Goal: Task Accomplishment & Management: Complete application form

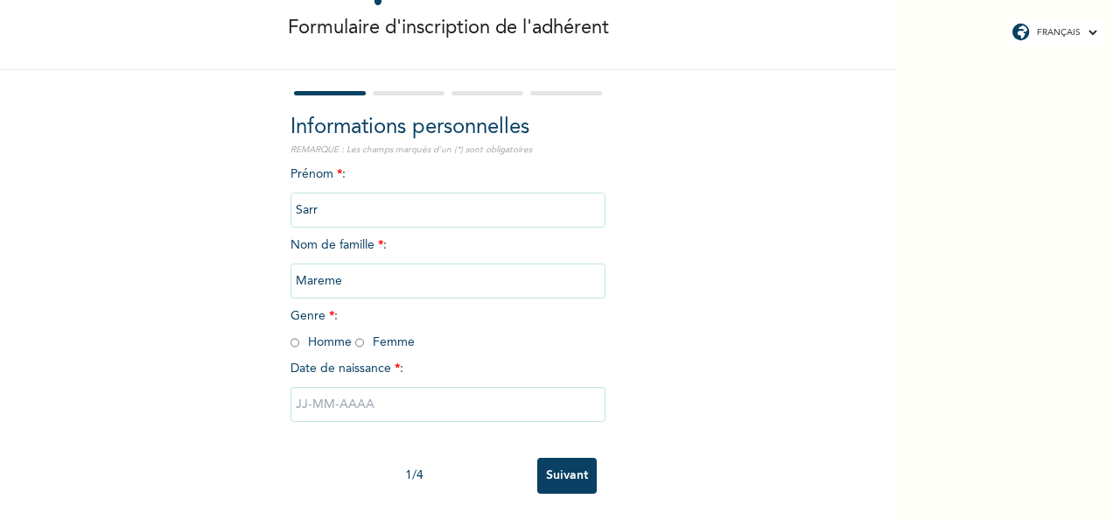
scroll to position [98, 0]
click at [355, 334] on input "radio" at bounding box center [359, 342] width 9 height 17
radio input "true"
click at [242, 480] on div "Formulaire d'inscription de l'adhérent Informations personnelles REMARQUE : Les…" at bounding box center [448, 219] width 896 height 602
click at [168, 438] on div "Formulaire d'inscription de l'adhérent Informations personnelles REMARQUE : Les…" at bounding box center [448, 219] width 896 height 602
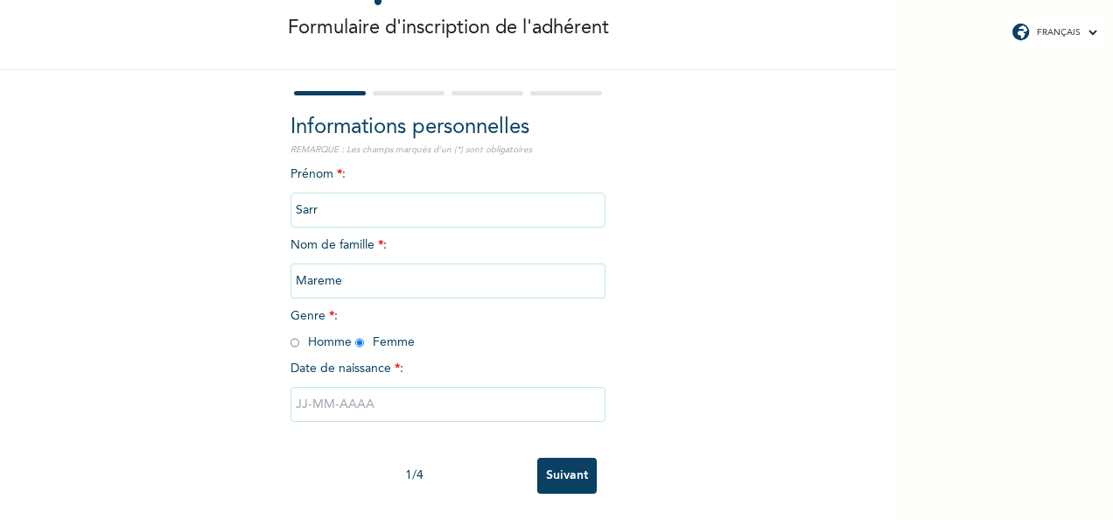
drag, startPoint x: 310, startPoint y: 397, endPoint x: 126, endPoint y: 284, distance: 216.2
click at [126, 284] on div "Formulaire d'inscription de l'adhérent Informations personnelles REMARQUE : Les…" at bounding box center [448, 219] width 896 height 602
click at [296, 394] on input "text" at bounding box center [448, 404] width 315 height 35
select select "8"
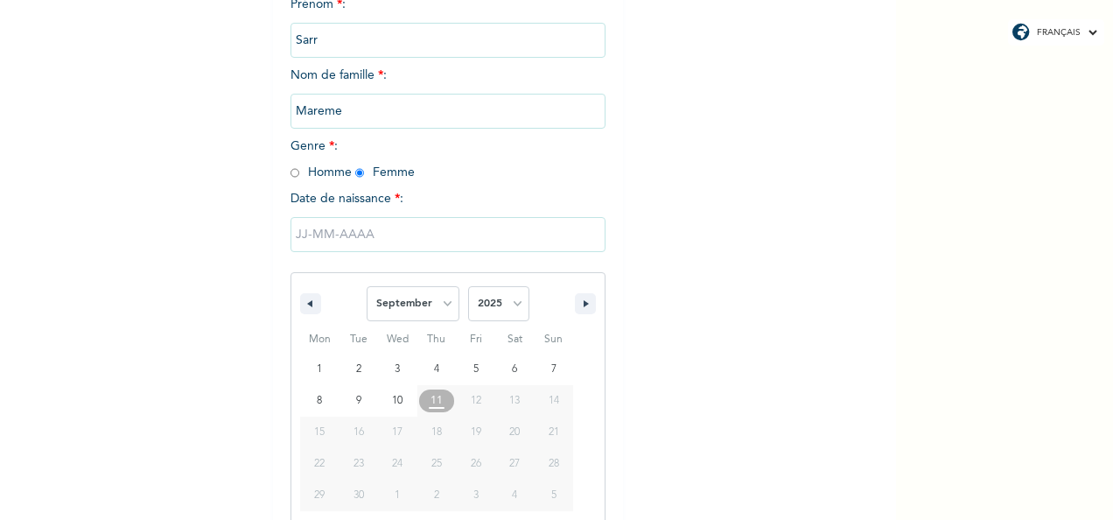
scroll to position [277, 0]
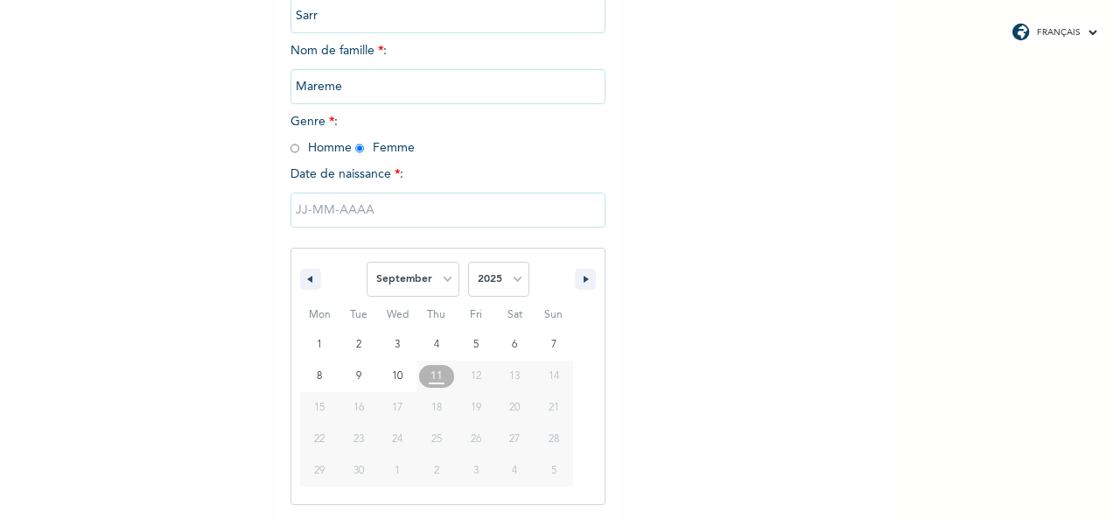
click at [383, 212] on input "text" at bounding box center [448, 210] width 315 height 35
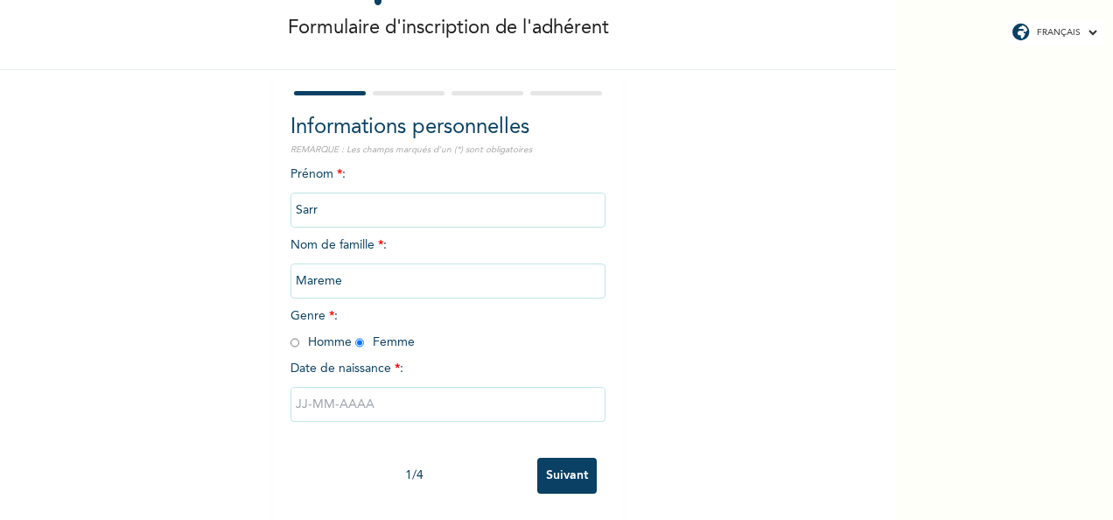
click at [297, 390] on input "text" at bounding box center [448, 404] width 315 height 35
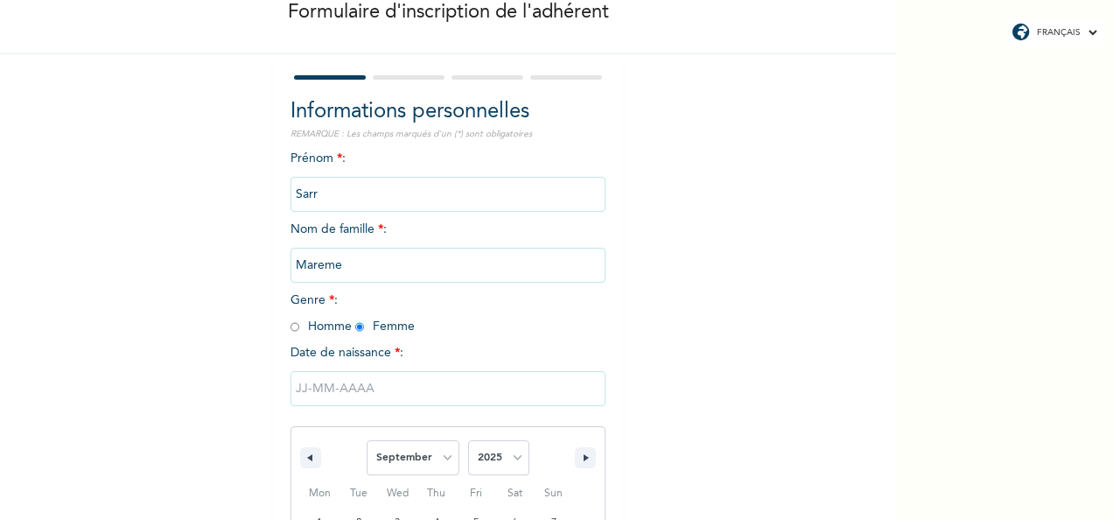
scroll to position [277, 0]
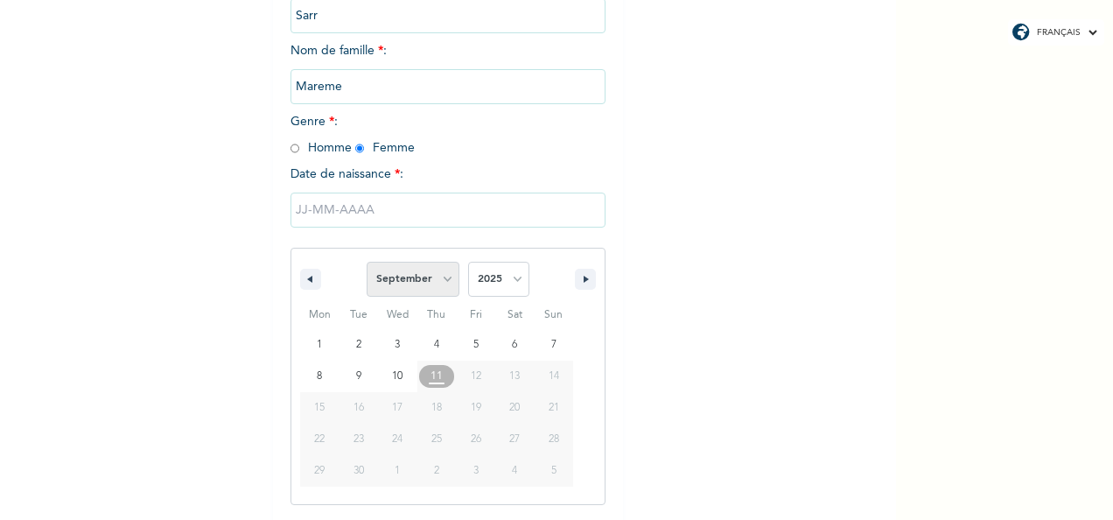
click at [438, 281] on select "January February March April May June July August September October November De…" at bounding box center [413, 279] width 93 height 35
select select "0"
click at [367, 263] on select "January February March April May June July August September October November De…" at bounding box center [413, 279] width 93 height 35
type input "01/01/2025"
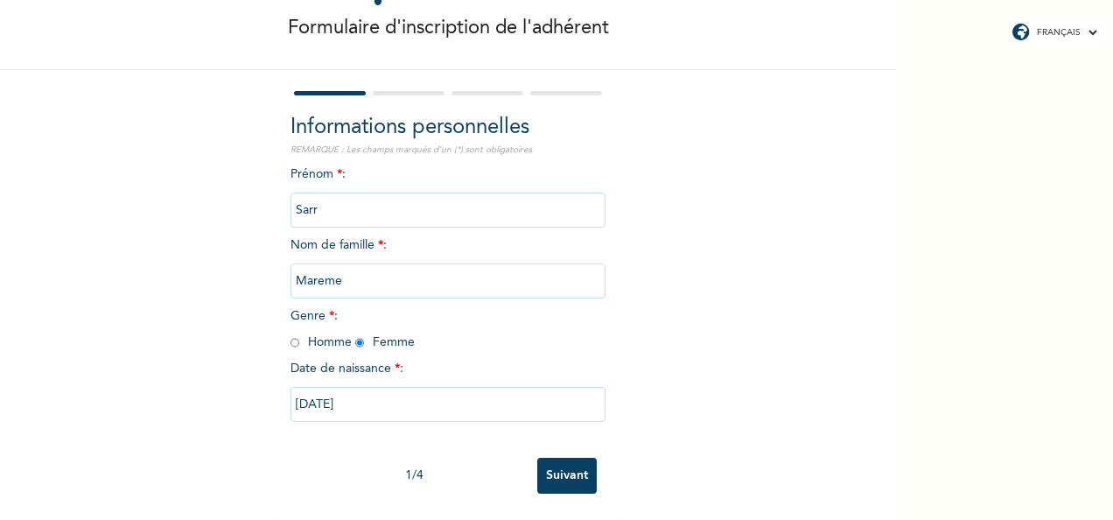
scroll to position [98, 0]
click at [375, 389] on input "01/01/2025" at bounding box center [448, 404] width 315 height 35
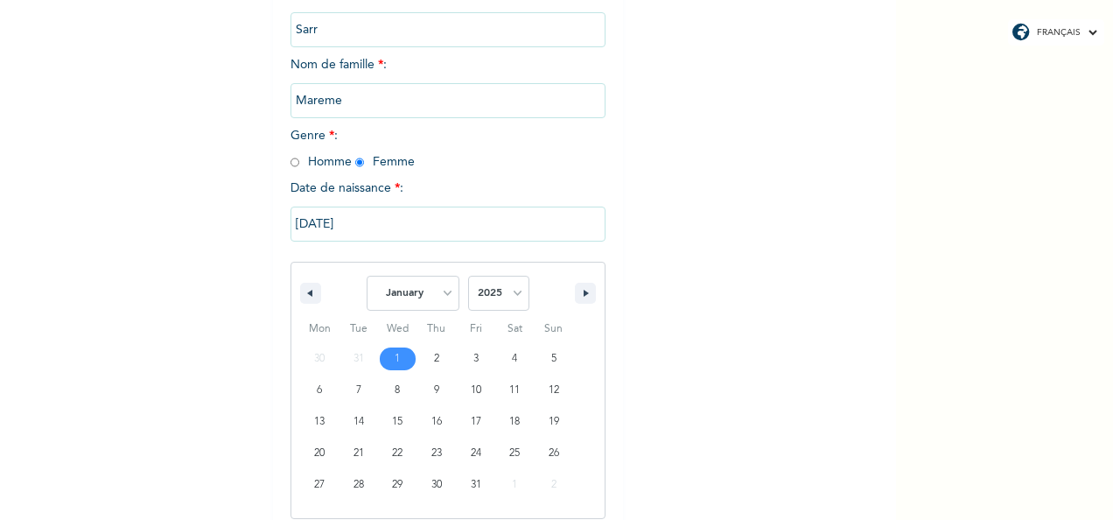
scroll to position [277, 0]
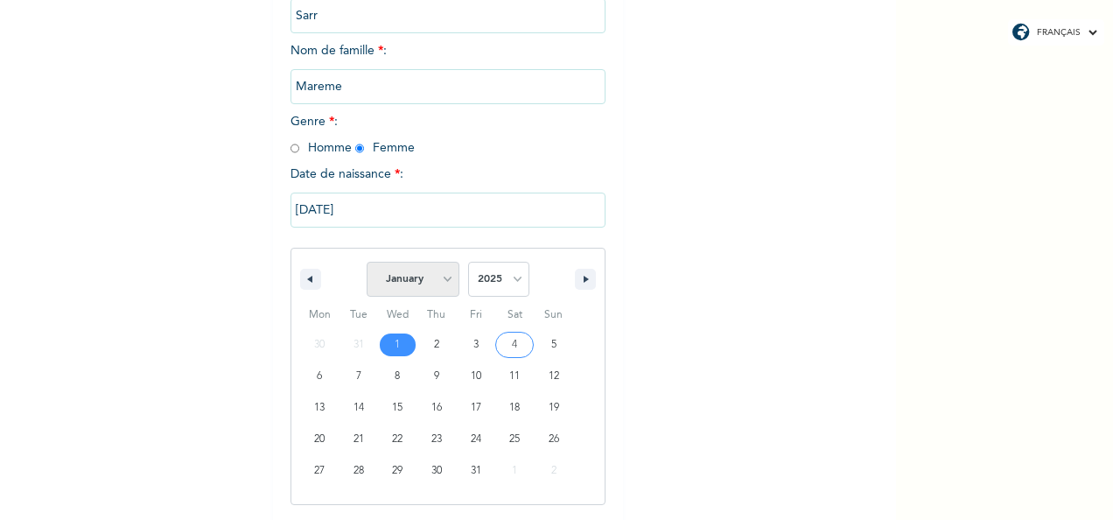
click at [439, 275] on select "January February March April May June July August September October November De…" at bounding box center [413, 279] width 93 height 35
click at [509, 277] on select "2025 2024 2023 2022 2021 2020 2019 2018 2017 2016 2015 2014 2013 2012 2011 2010…" at bounding box center [498, 279] width 61 height 35
select select "1997"
click at [468, 263] on select "2025 2024 2023 2022 2021 2020 2019 2018 2017 2016 2015 2014 2013 2012 2011 2010…" at bounding box center [498, 279] width 61 height 35
click at [439, 284] on select "January February March April May June July August September October November De…" at bounding box center [413, 279] width 93 height 35
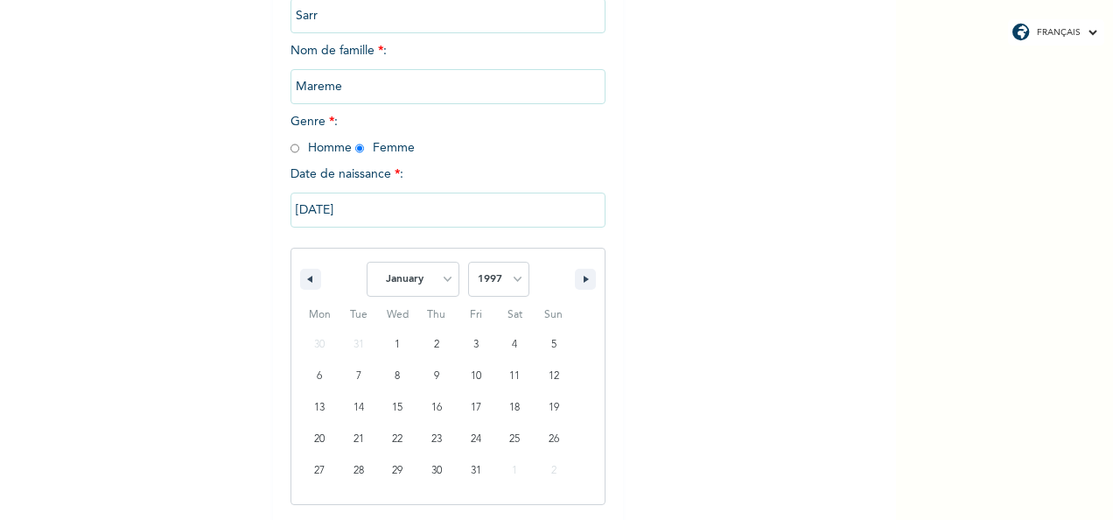
select select "1"
click at [367, 263] on select "January February March April May June July August September October November De…" at bounding box center [413, 279] width 93 height 35
click at [439, 278] on select "January February March April May June July August September October November De…" at bounding box center [413, 279] width 93 height 35
click at [367, 263] on select "January February March April May June July August September October November De…" at bounding box center [413, 279] width 93 height 35
type input "[DATE]"
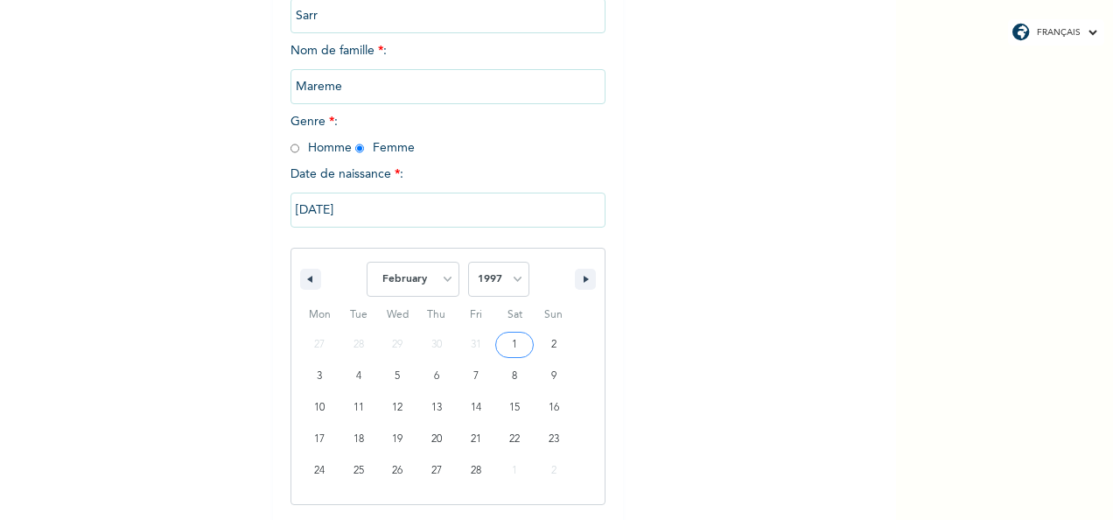
scroll to position [98, 0]
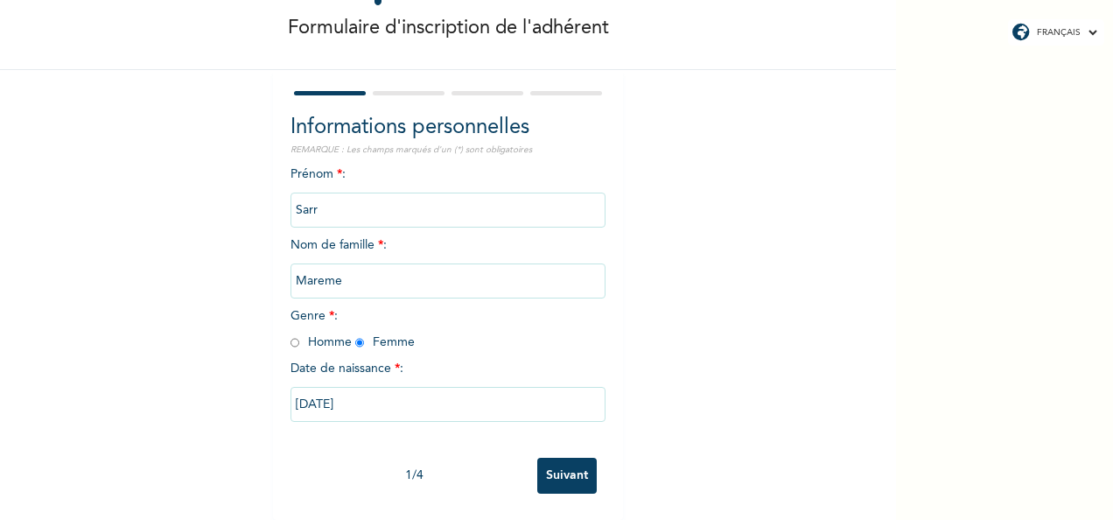
click at [565, 459] on input "Suivant" at bounding box center [567, 476] width 60 height 36
click at [355, 334] on input "radio" at bounding box center [359, 342] width 9 height 17
radio input "true"
click at [413, 389] on input "text" at bounding box center [448, 404] width 315 height 35
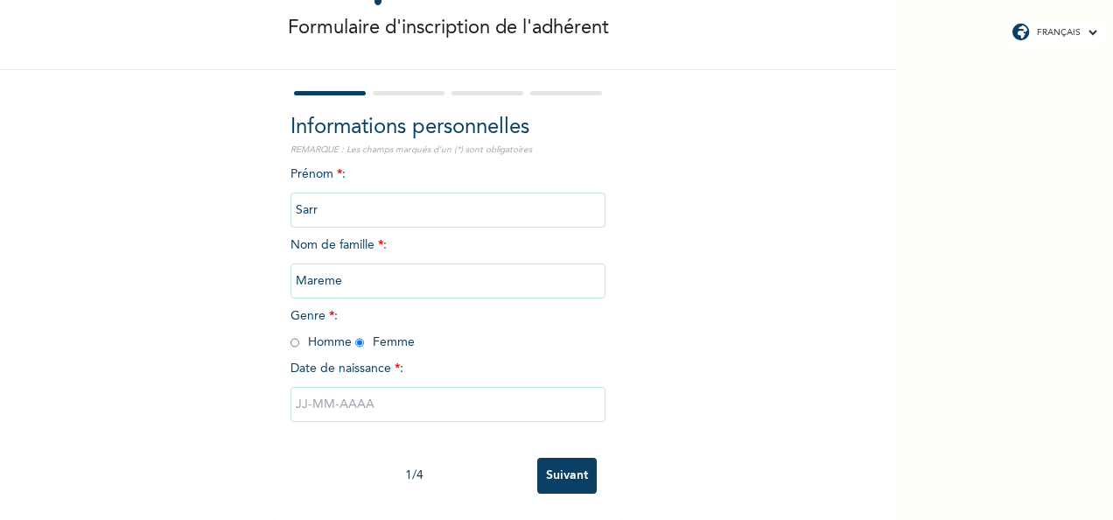
select select "8"
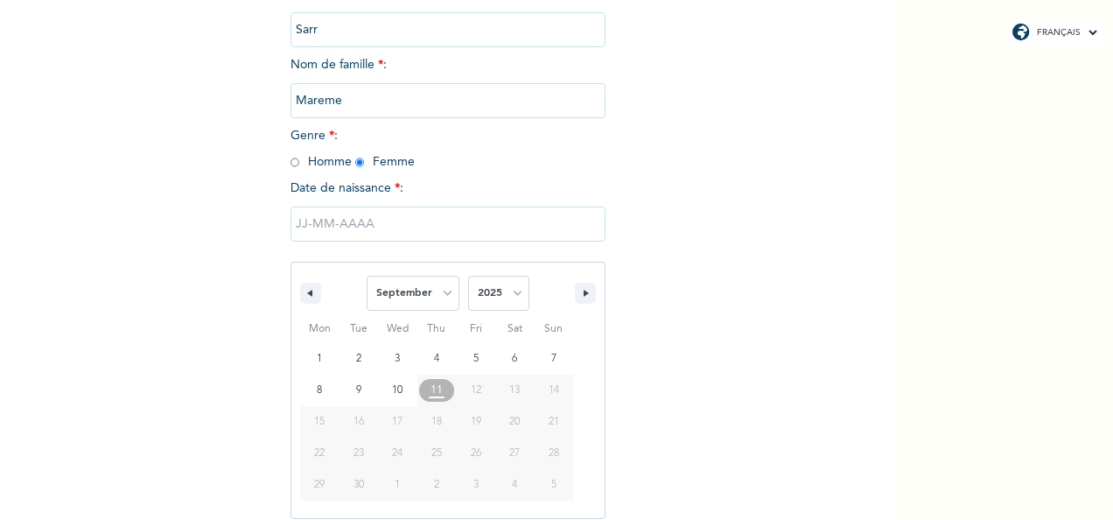
scroll to position [277, 0]
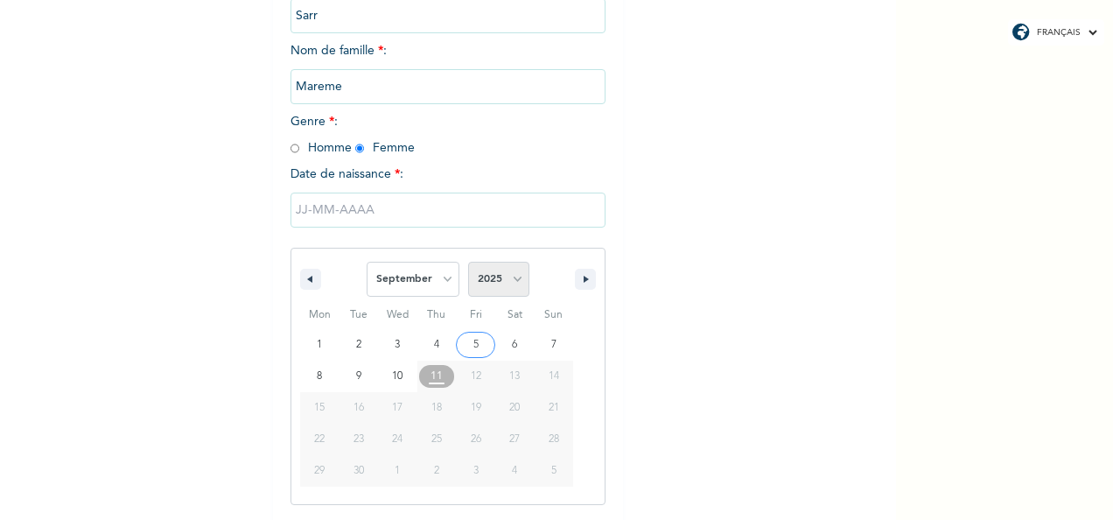
click at [511, 288] on select "2025 2024 2023 2022 2021 2020 2019 2018 2017 2016 2015 2014 2013 2012 2011 2010…" at bounding box center [498, 279] width 61 height 35
select select "1997"
click at [468, 263] on select "2025 2024 2023 2022 2021 2020 2019 2018 2017 2016 2015 2014 2013 2012 2011 2010…" at bounding box center [498, 279] width 61 height 35
click at [442, 279] on select "January February March April May June July August September October November De…" at bounding box center [413, 279] width 93 height 35
select select "1"
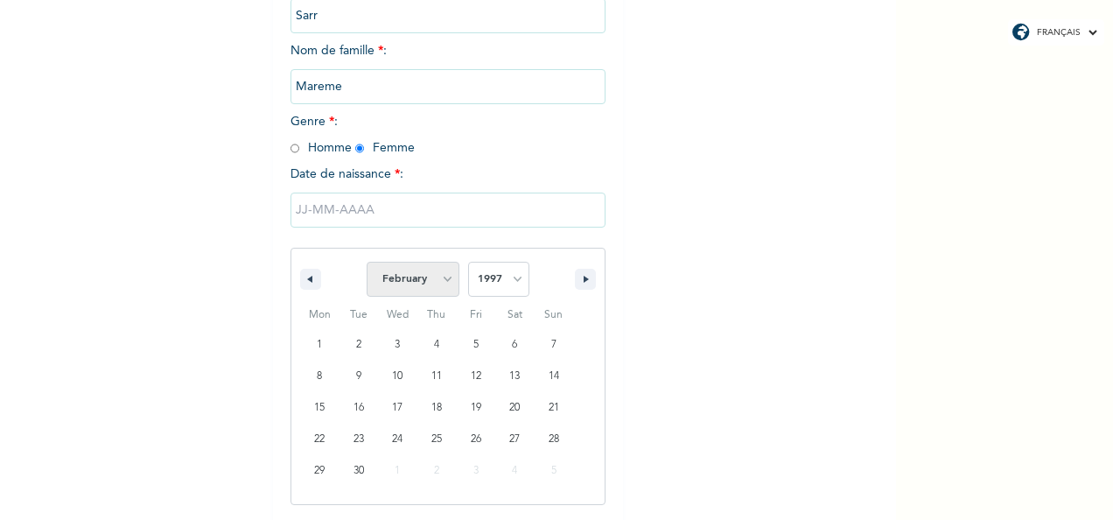
click at [367, 263] on select "January February March April May June July August September October November De…" at bounding box center [413, 279] width 93 height 35
type input "[DATE]"
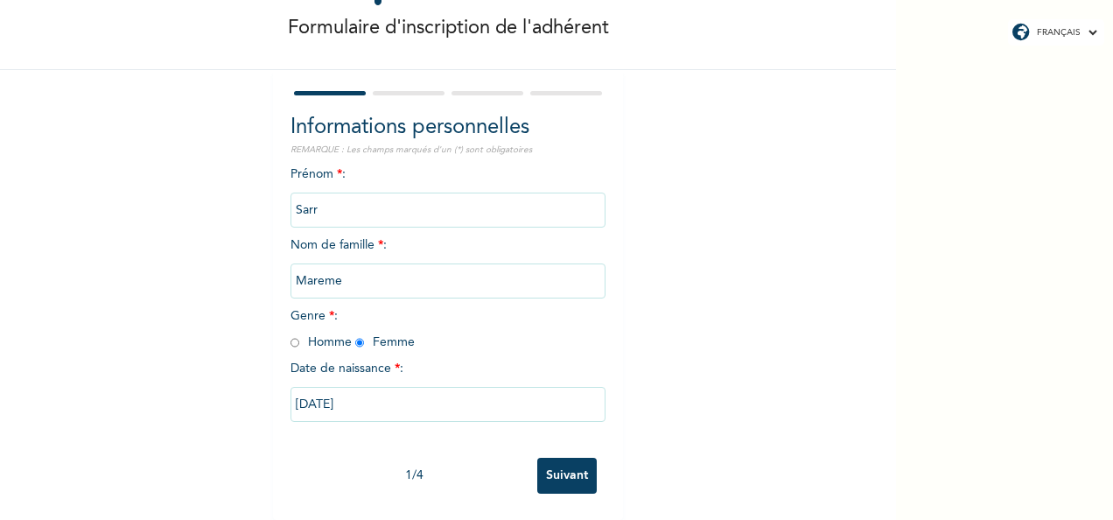
click at [550, 469] on input "Suivant" at bounding box center [567, 476] width 60 height 36
